Goal: Transaction & Acquisition: Download file/media

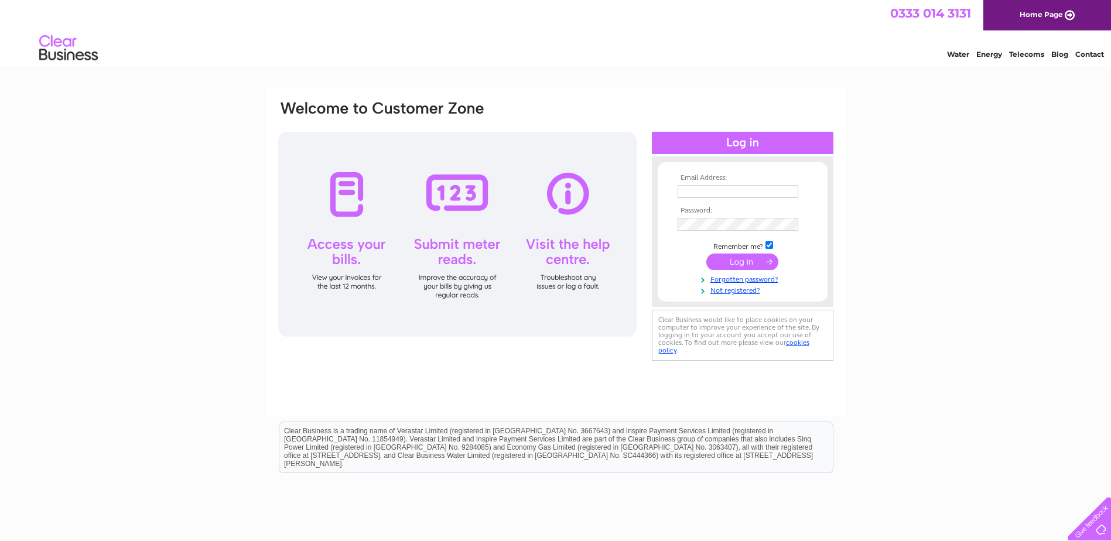
type input "[PERSON_NAME][EMAIL_ADDRESS][DOMAIN_NAME]"
click at [742, 257] on input "submit" at bounding box center [743, 262] width 72 height 16
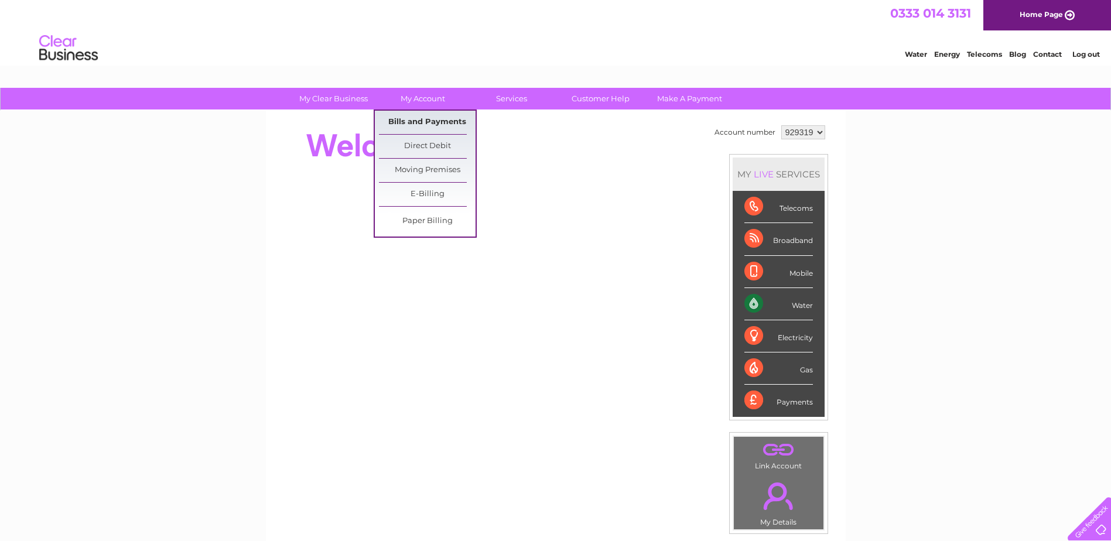
click at [434, 117] on link "Bills and Payments" at bounding box center [427, 122] width 97 height 23
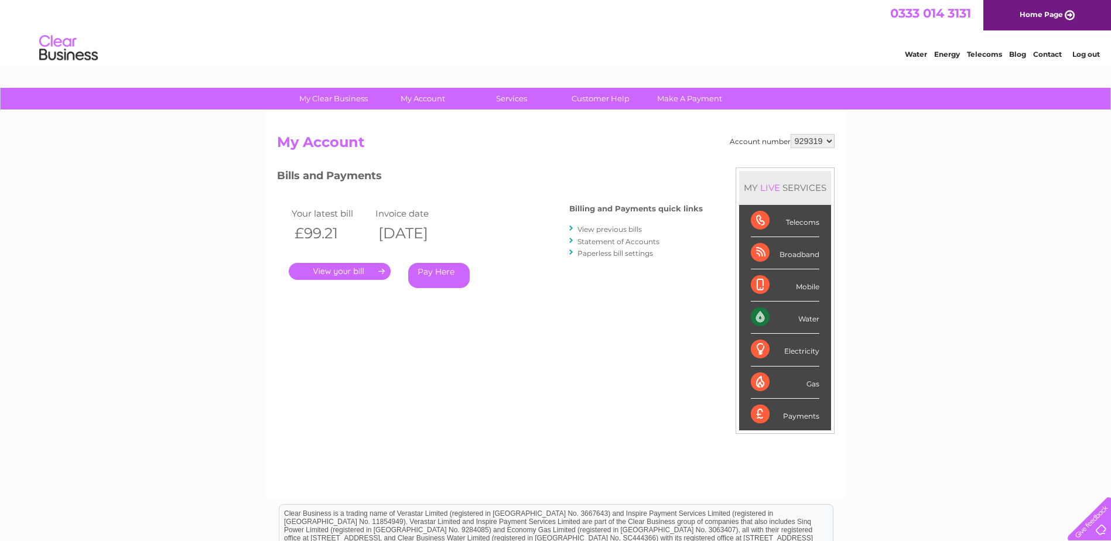
click at [357, 272] on link "." at bounding box center [340, 271] width 102 height 17
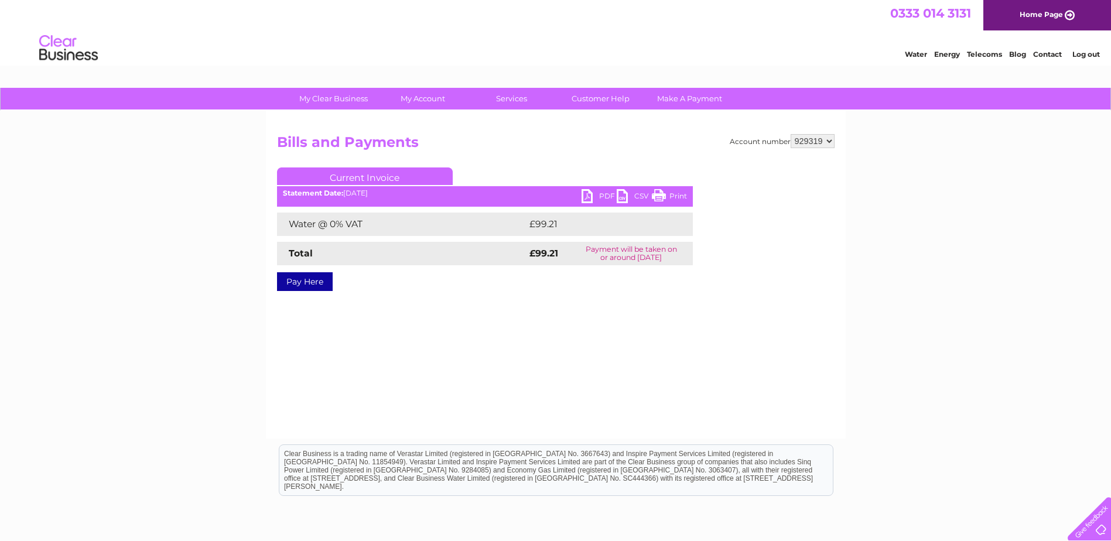
click at [601, 196] on link "PDF" at bounding box center [599, 197] width 35 height 17
